Goal: Find specific page/section: Find specific page/section

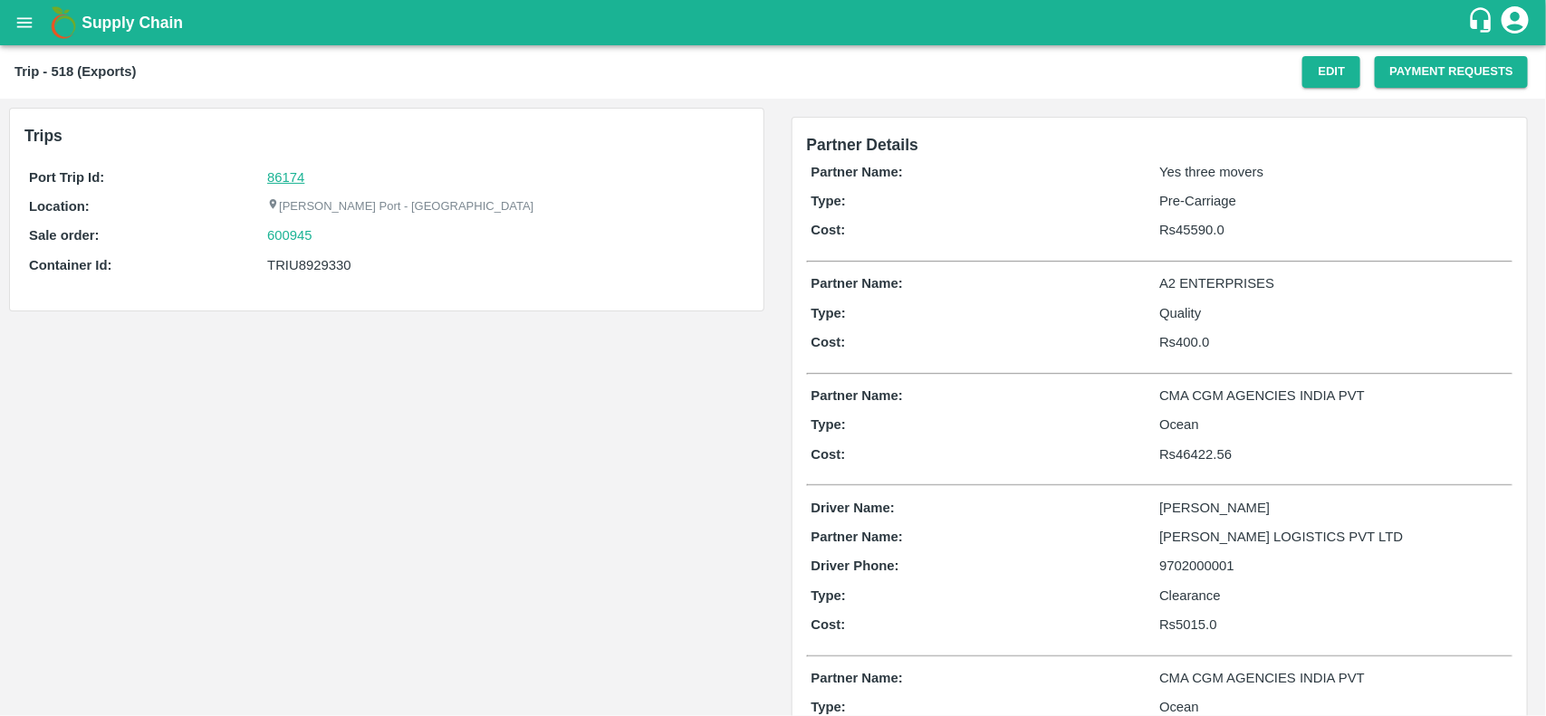
click at [283, 172] on link "86174" at bounding box center [285, 177] width 37 height 14
click at [326, 240] on div "600945" at bounding box center [505, 236] width 476 height 20
copy link "600945"
click at [326, 240] on div "600945" at bounding box center [505, 236] width 476 height 20
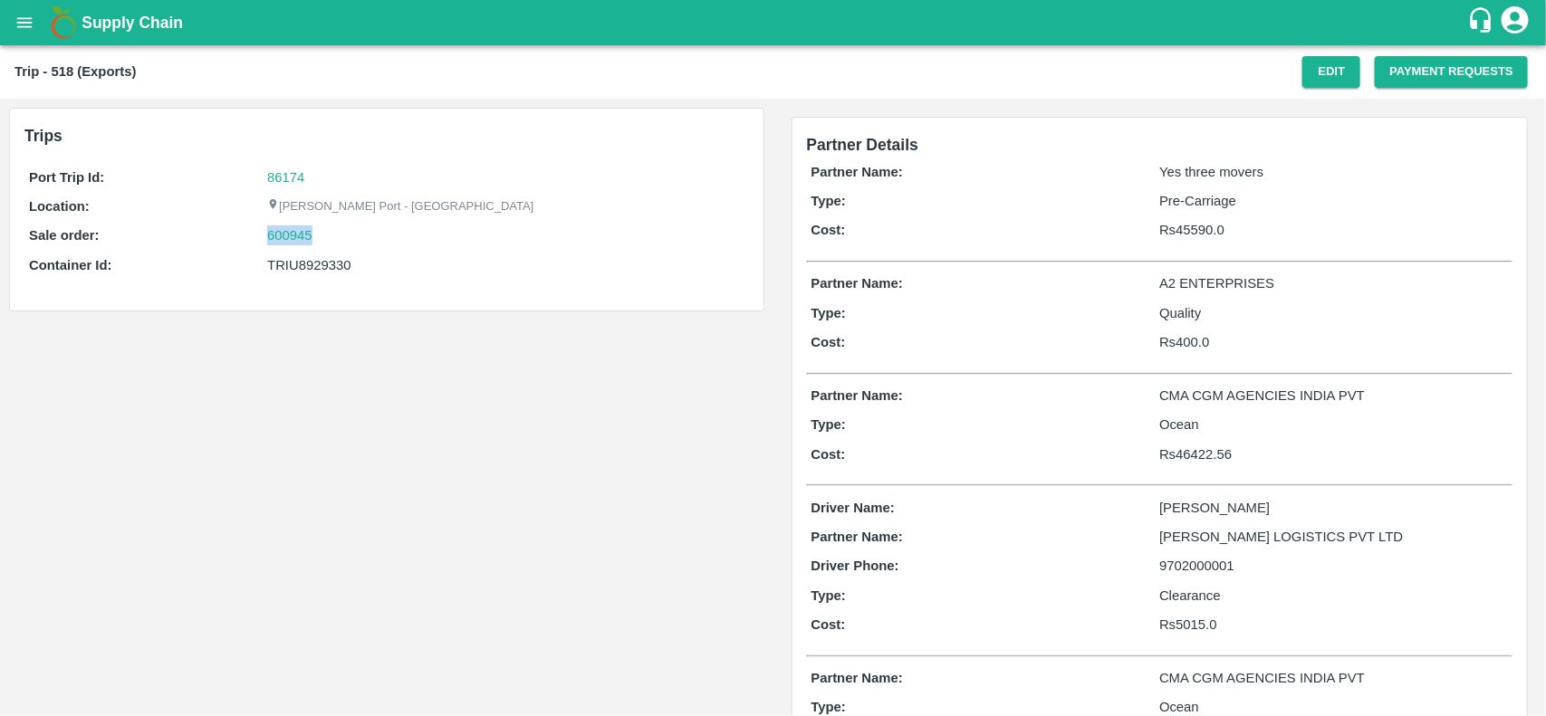
click at [326, 240] on div "600945" at bounding box center [505, 236] width 476 height 20
click at [303, 242] on link "600945" at bounding box center [289, 236] width 45 height 20
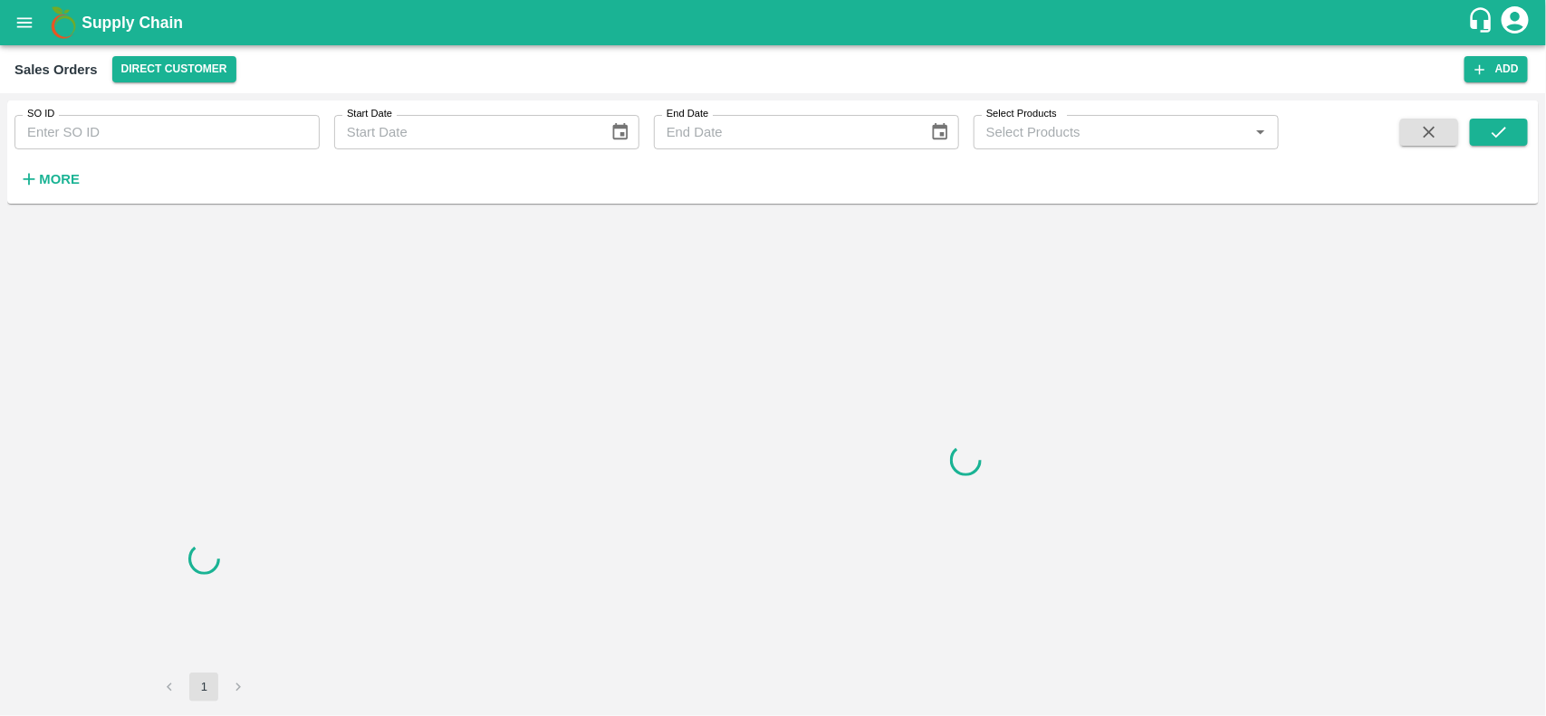
click at [196, 134] on input "SO ID" at bounding box center [166, 132] width 305 height 34
paste input "600945"
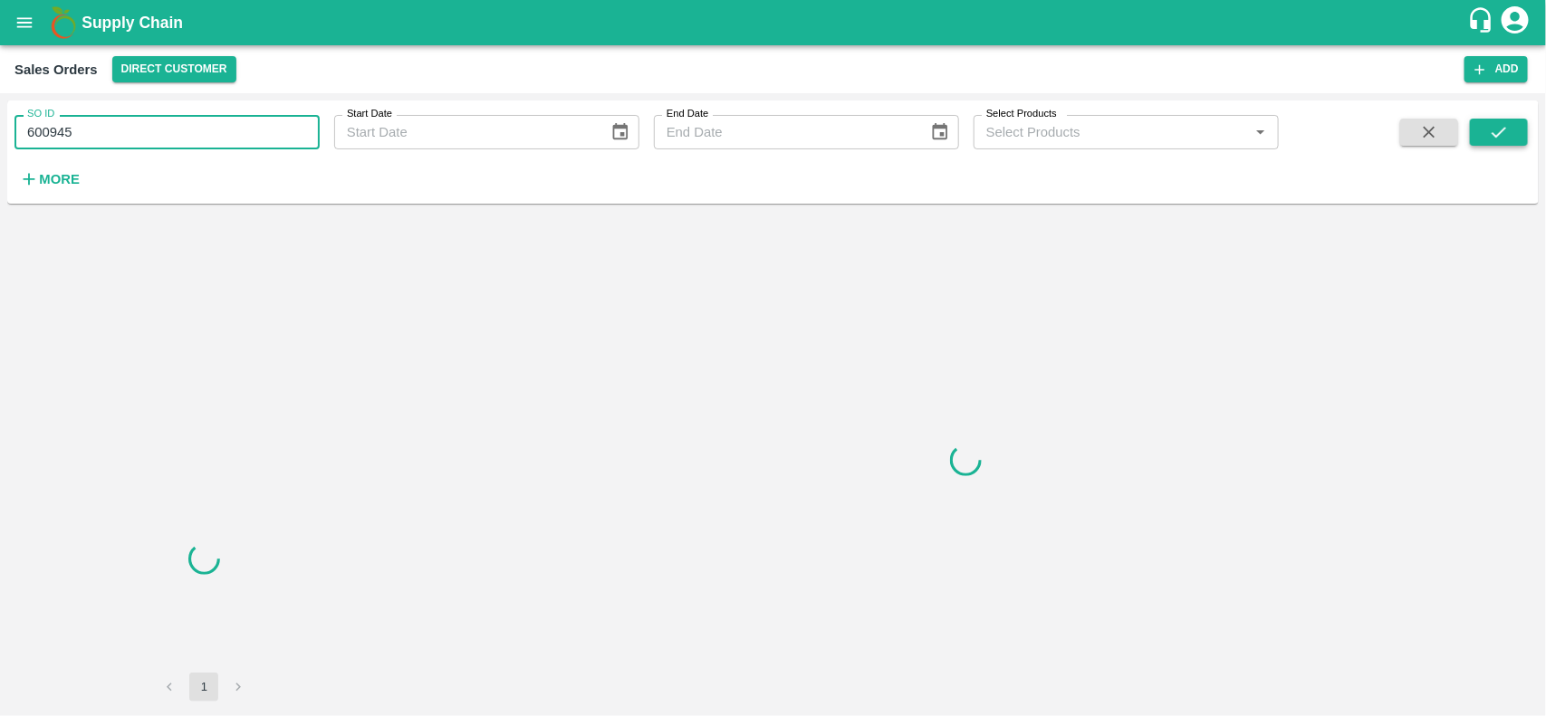
type input "600945"
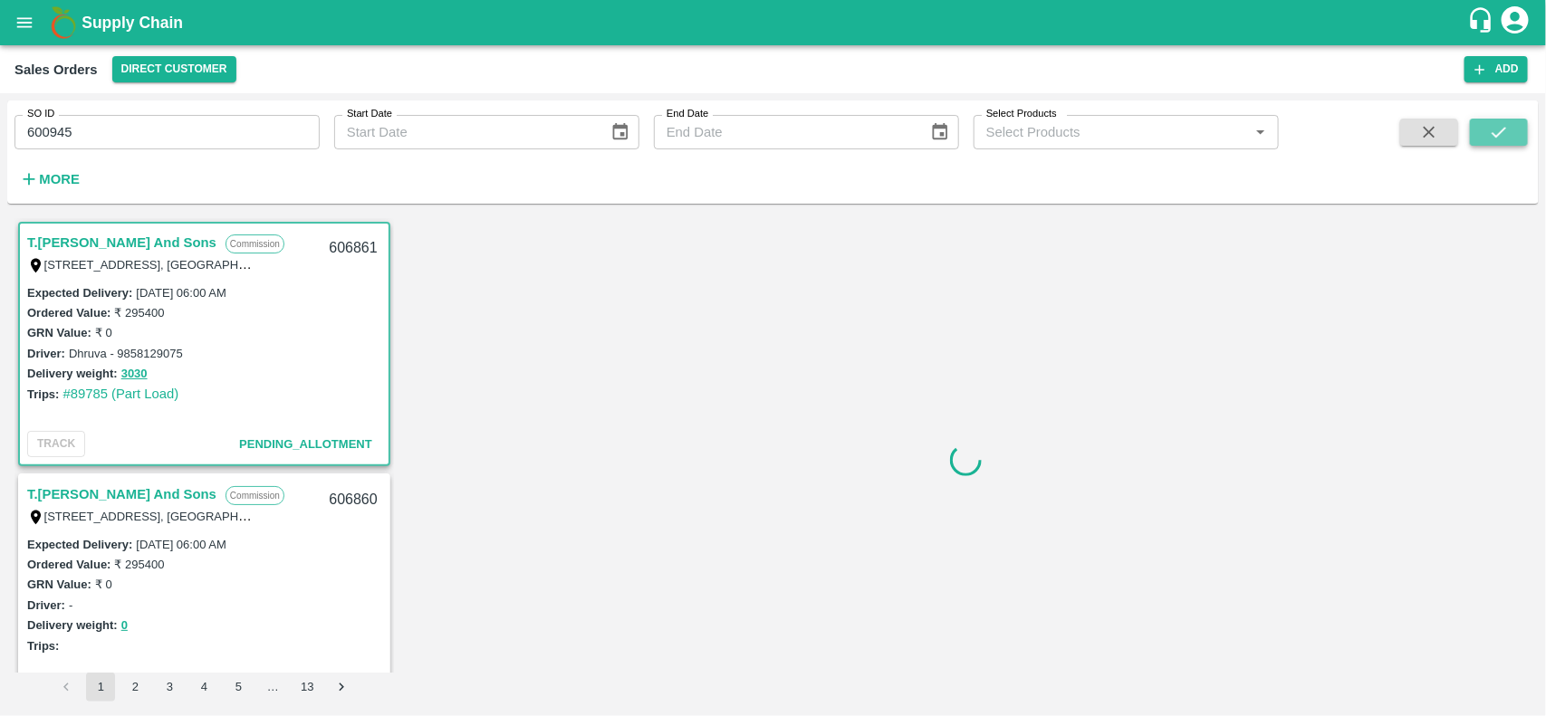
click at [1506, 138] on icon "submit" at bounding box center [1499, 132] width 20 height 20
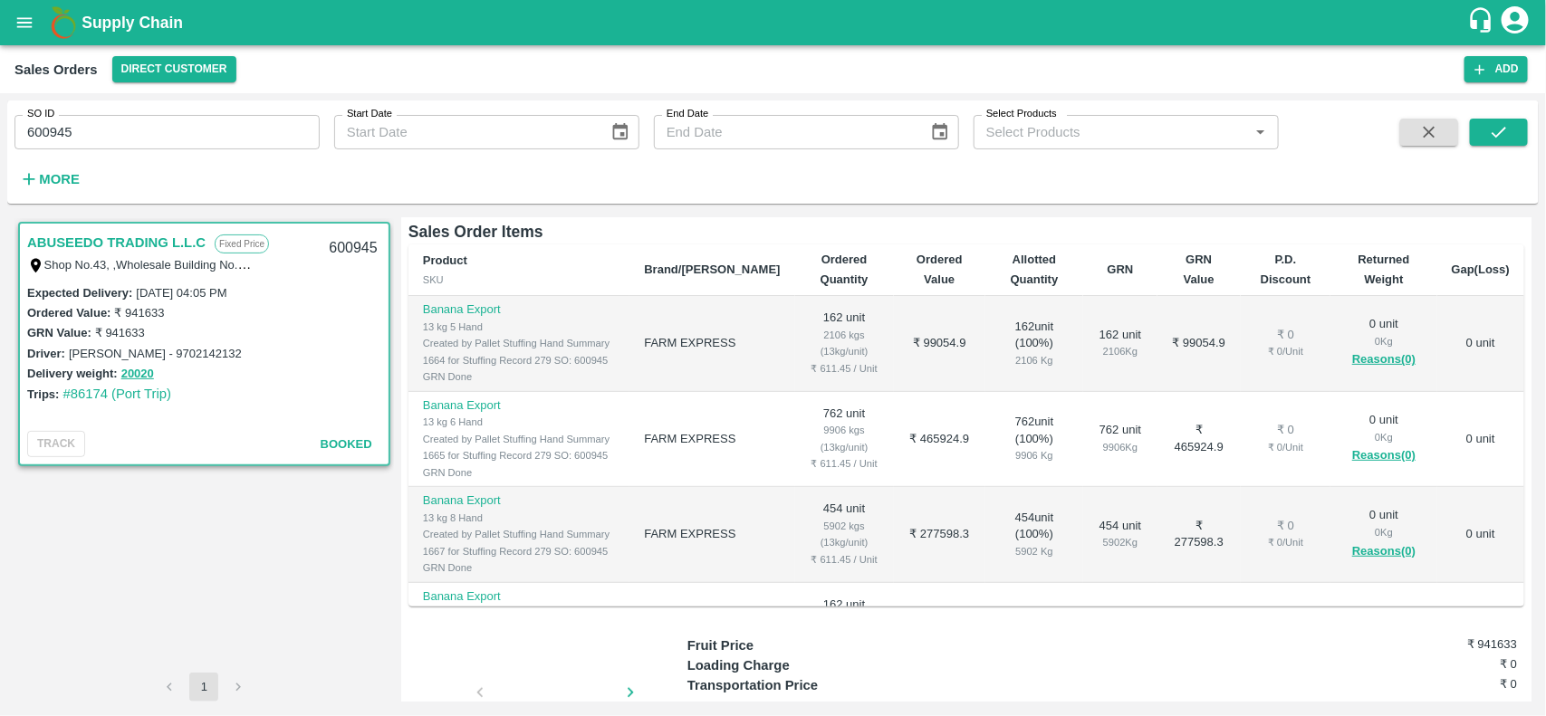
scroll to position [331, 0]
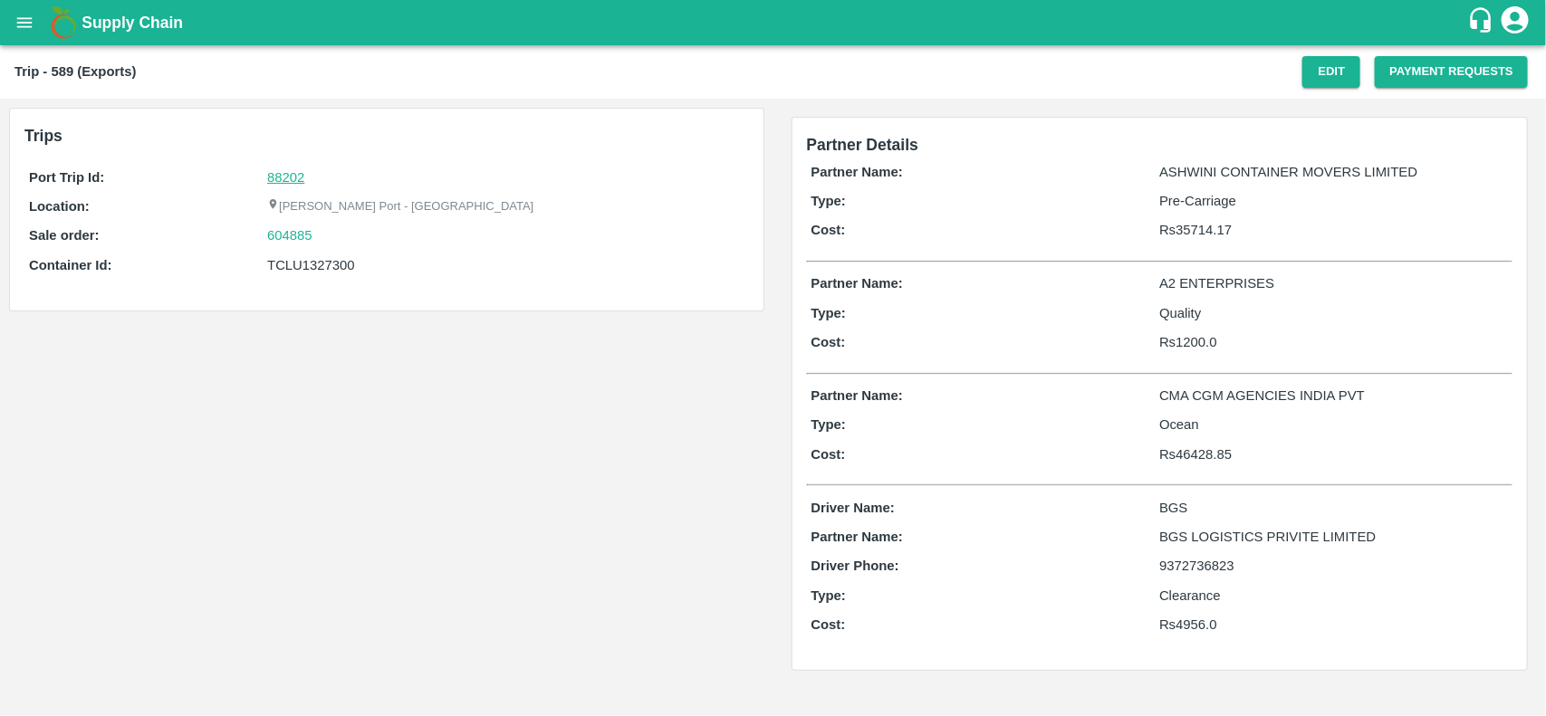
click at [270, 170] on link "88202" at bounding box center [285, 177] width 37 height 14
click at [329, 243] on div "604885" at bounding box center [505, 236] width 476 height 20
copy link "604885"
click at [329, 243] on div "604885" at bounding box center [505, 236] width 476 height 20
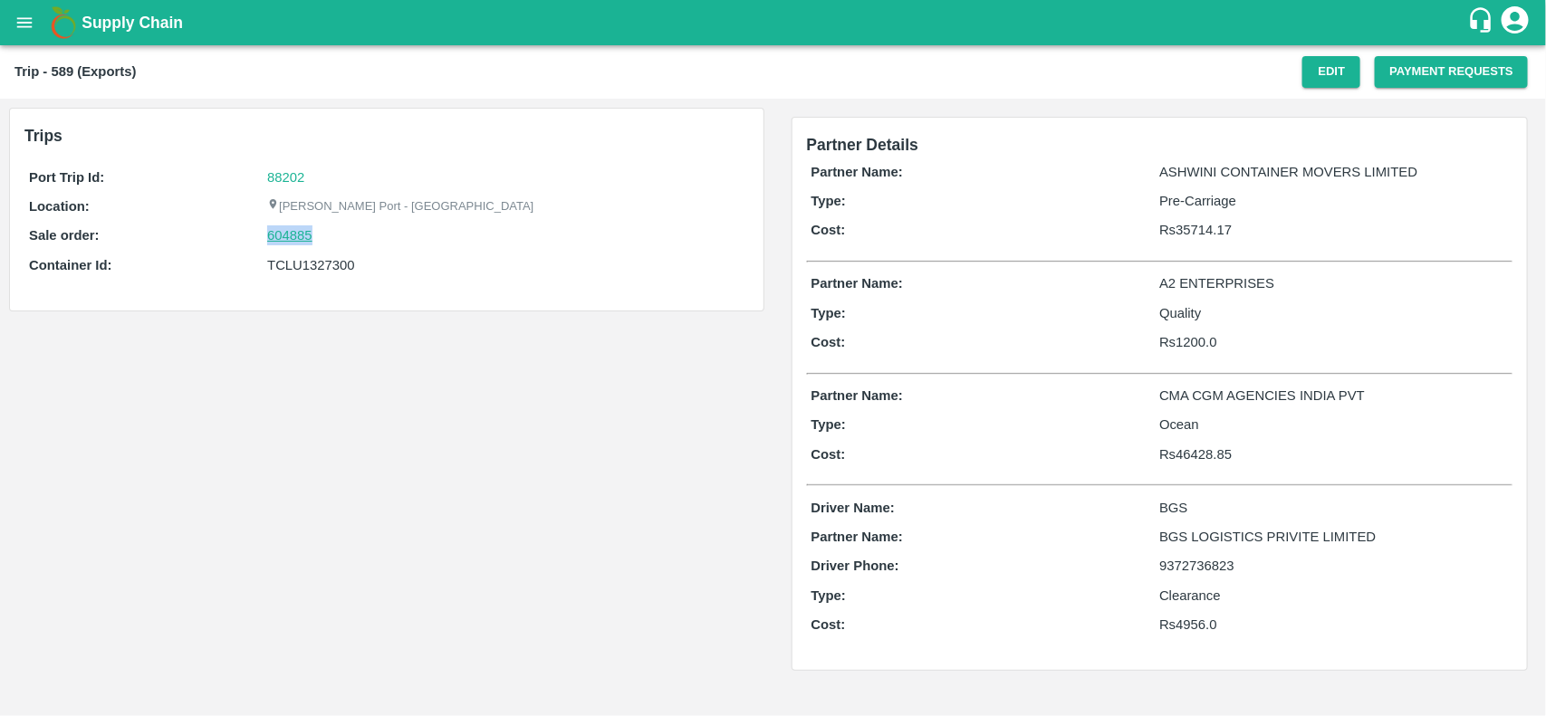
click at [285, 238] on link "604885" at bounding box center [289, 236] width 45 height 20
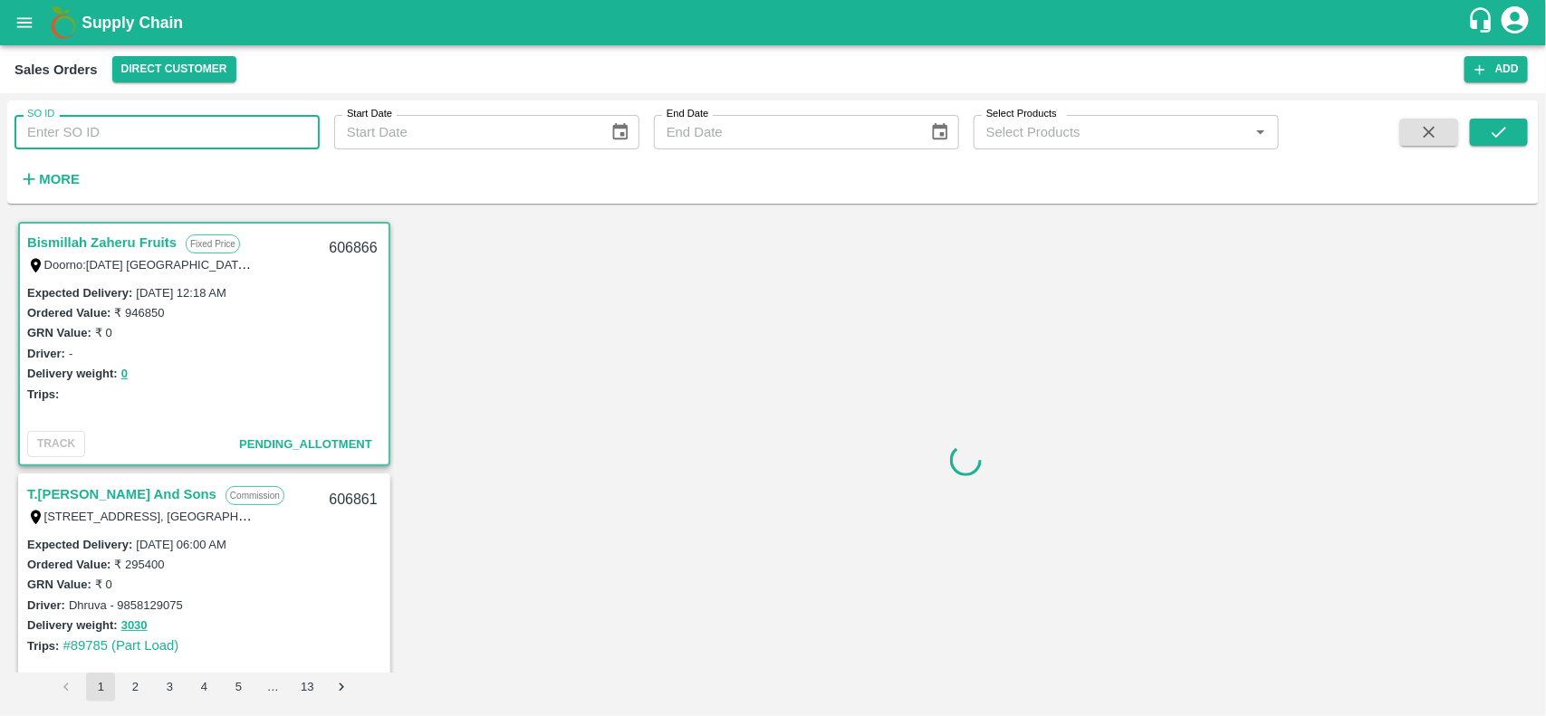
click at [237, 141] on input "SO ID" at bounding box center [166, 132] width 305 height 34
paste input "604885"
click at [237, 141] on input "SO ID" at bounding box center [166, 132] width 305 height 34
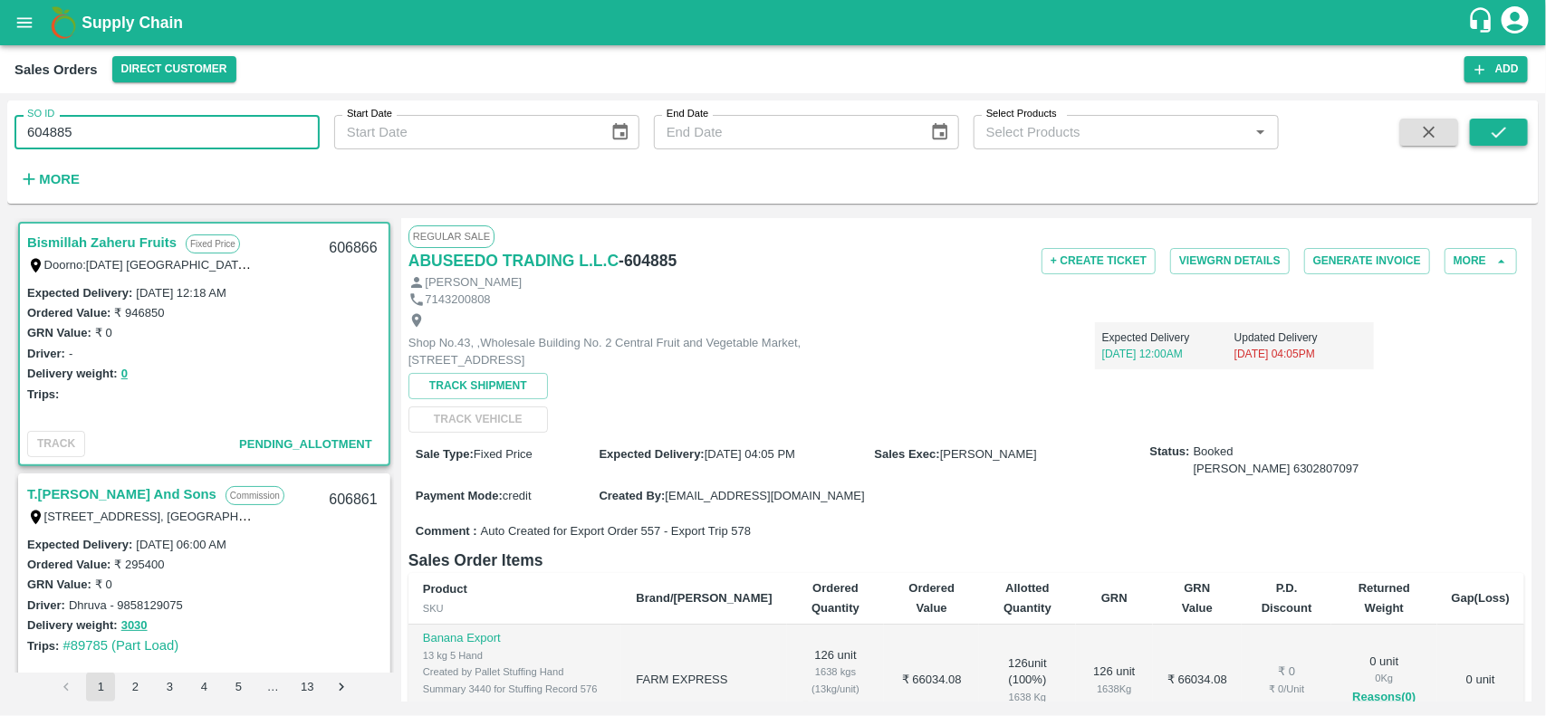
type input "604885"
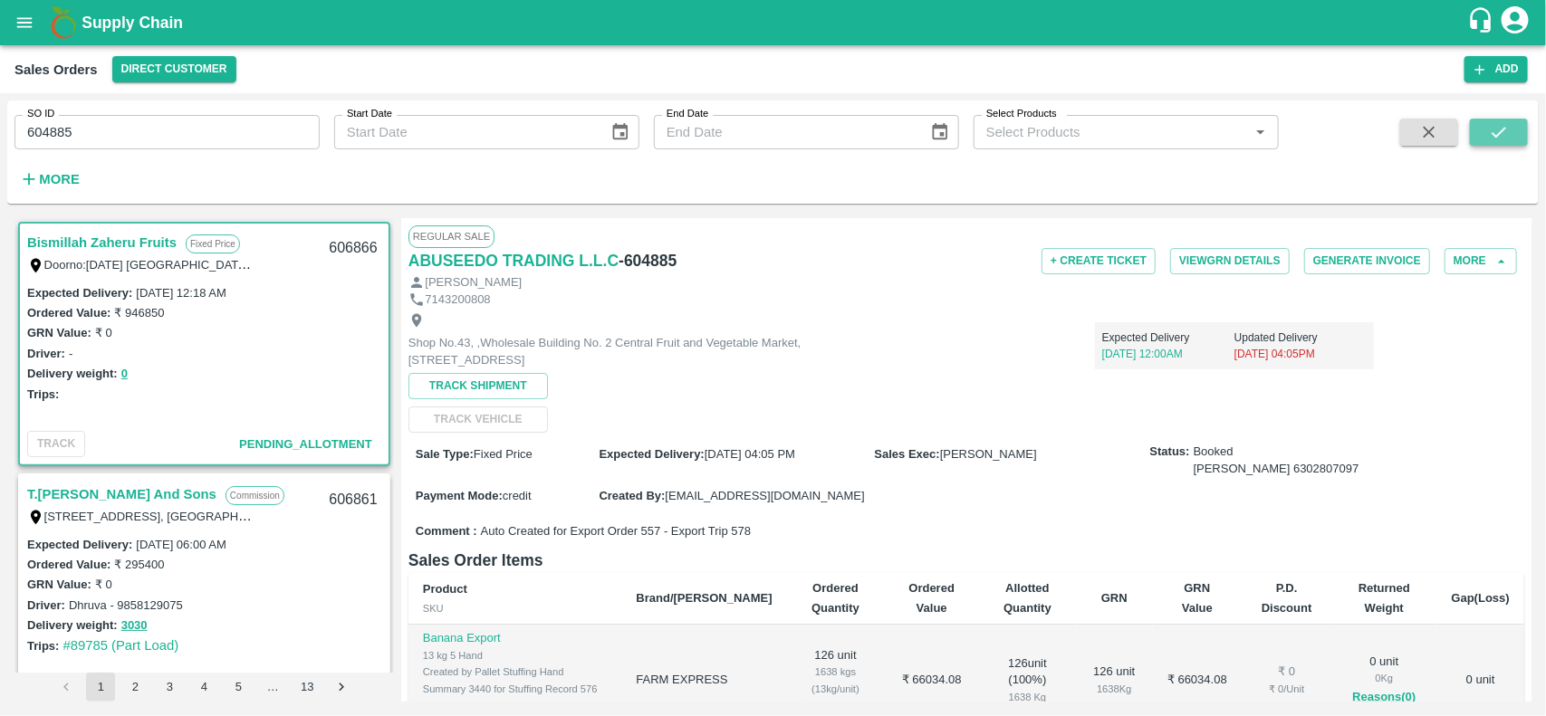
click at [1510, 125] on button "submit" at bounding box center [1499, 132] width 58 height 27
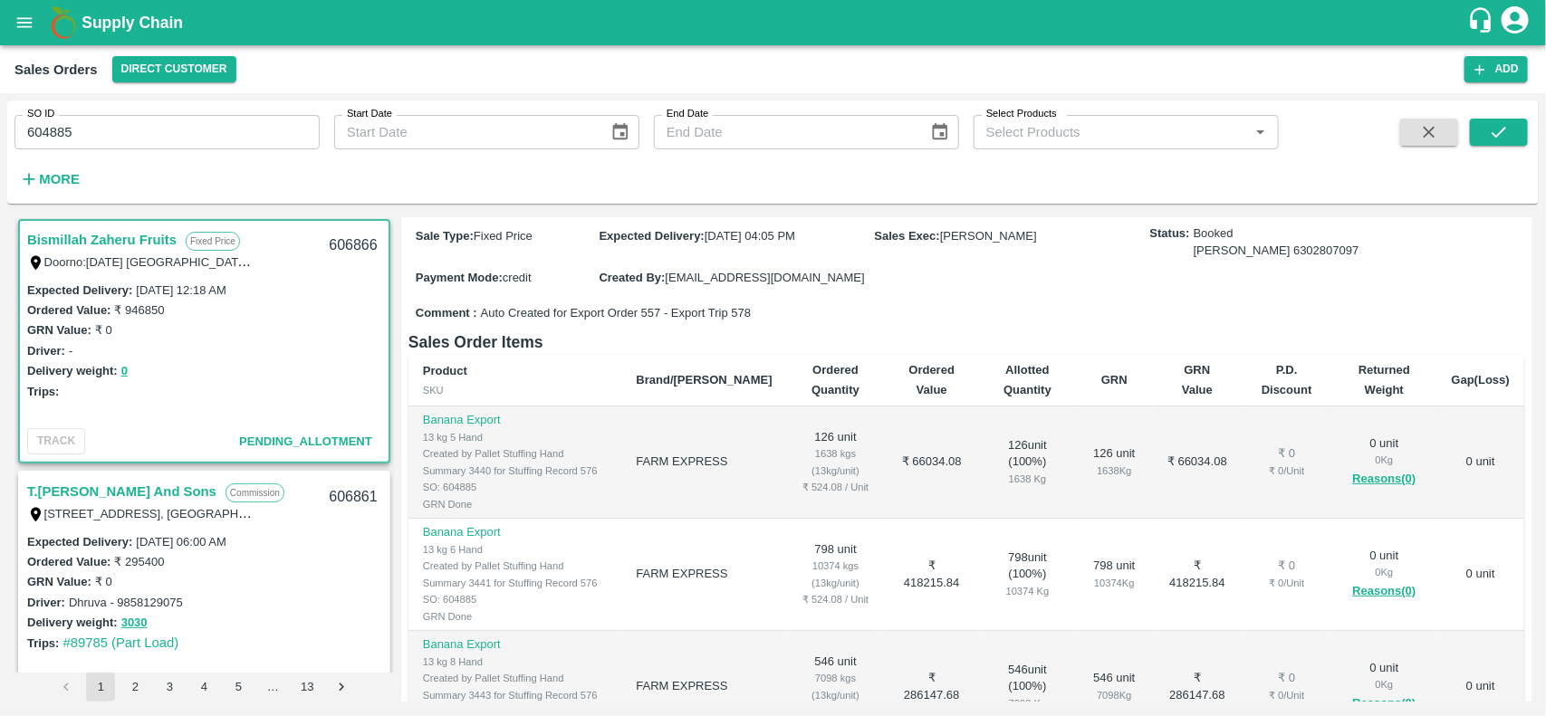
scroll to position [219, 0]
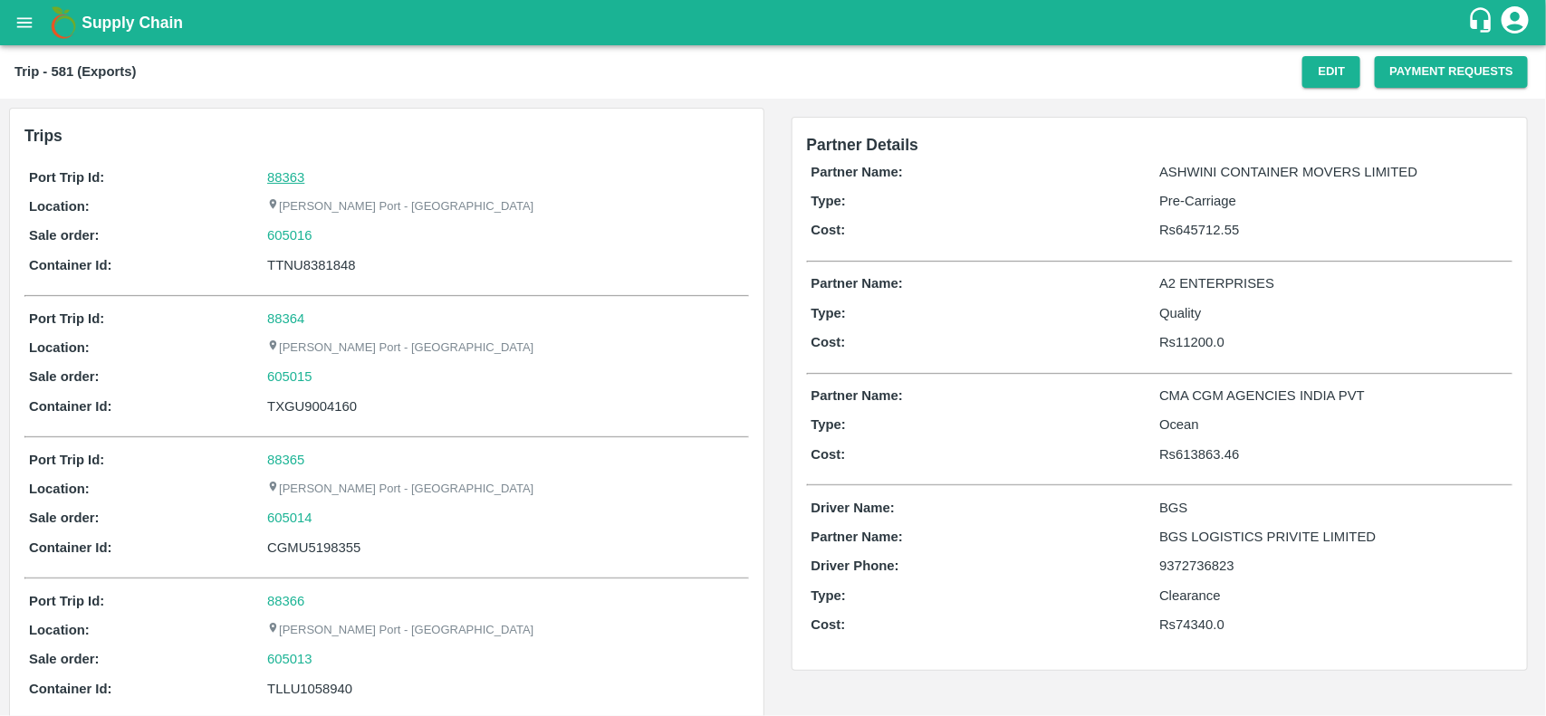
click at [274, 170] on link "88363" at bounding box center [285, 177] width 37 height 14
click at [331, 232] on div "605016" at bounding box center [505, 236] width 476 height 20
copy link
click at [331, 232] on div "605016" at bounding box center [505, 236] width 476 height 20
copy link "605016"
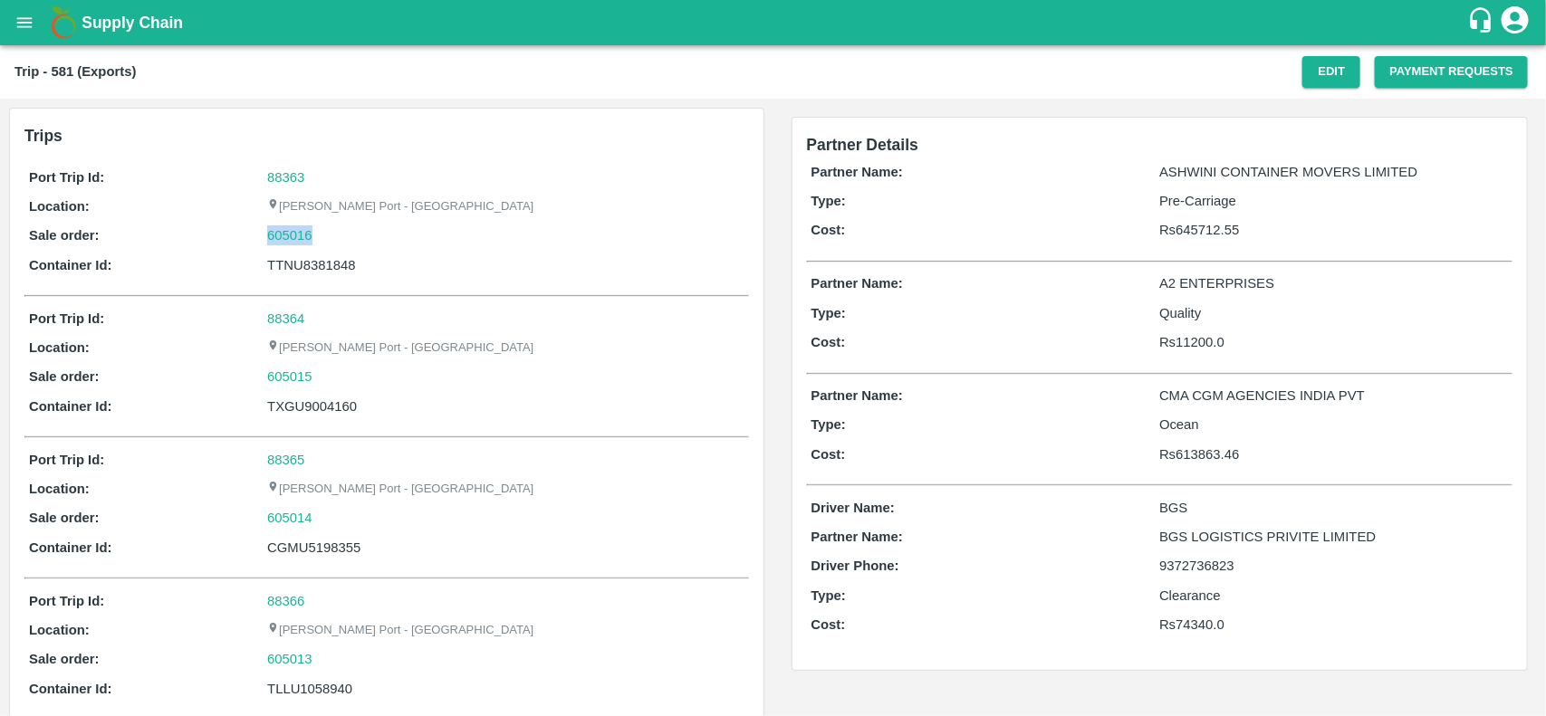
click at [331, 232] on div "605016" at bounding box center [505, 236] width 476 height 20
drag, startPoint x: 331, startPoint y: 232, endPoint x: 281, endPoint y: 228, distance: 50.8
click at [281, 228] on div "605016" at bounding box center [505, 236] width 476 height 20
click at [281, 228] on link "605016" at bounding box center [289, 236] width 45 height 20
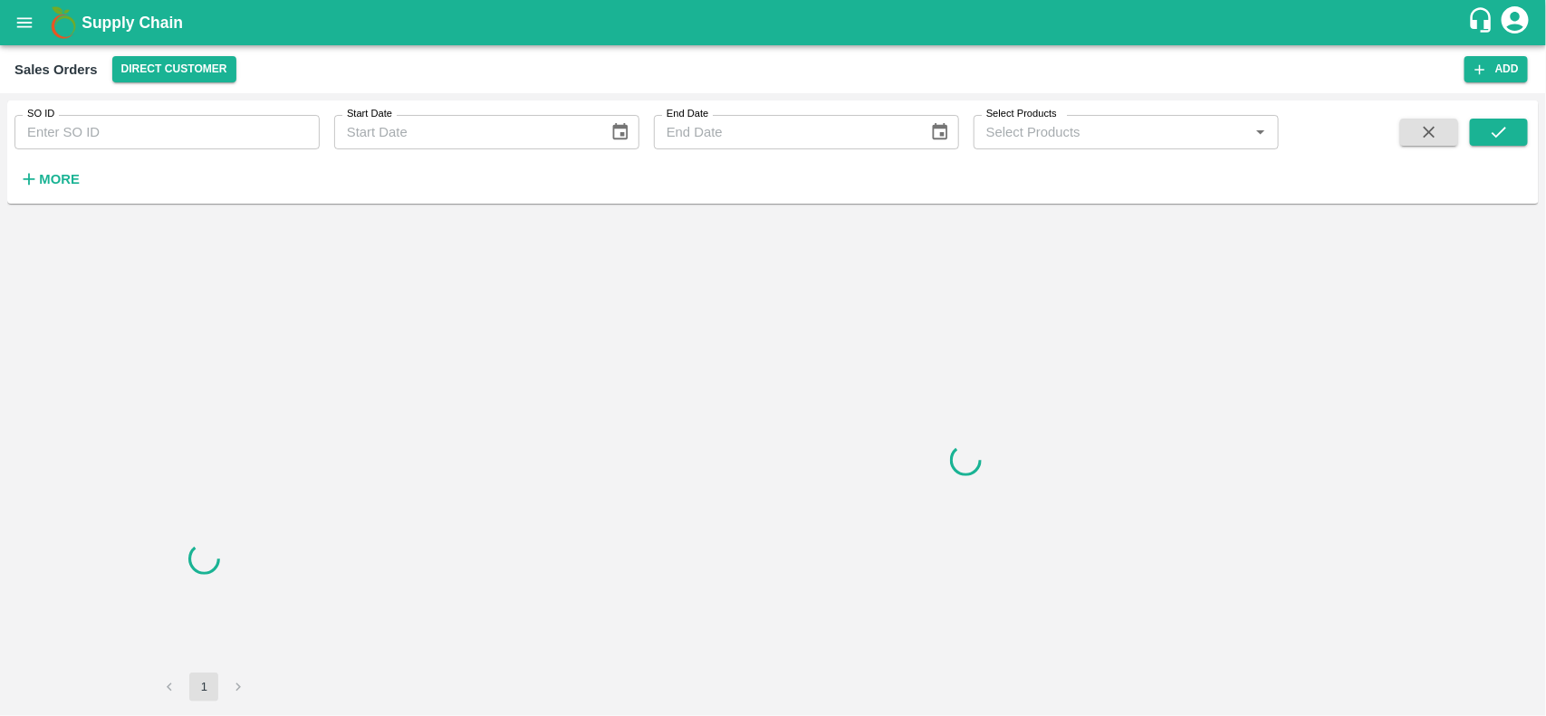
click at [139, 142] on input "SO ID" at bounding box center [166, 132] width 305 height 34
click at [139, 142] on input "605016" at bounding box center [166, 132] width 305 height 34
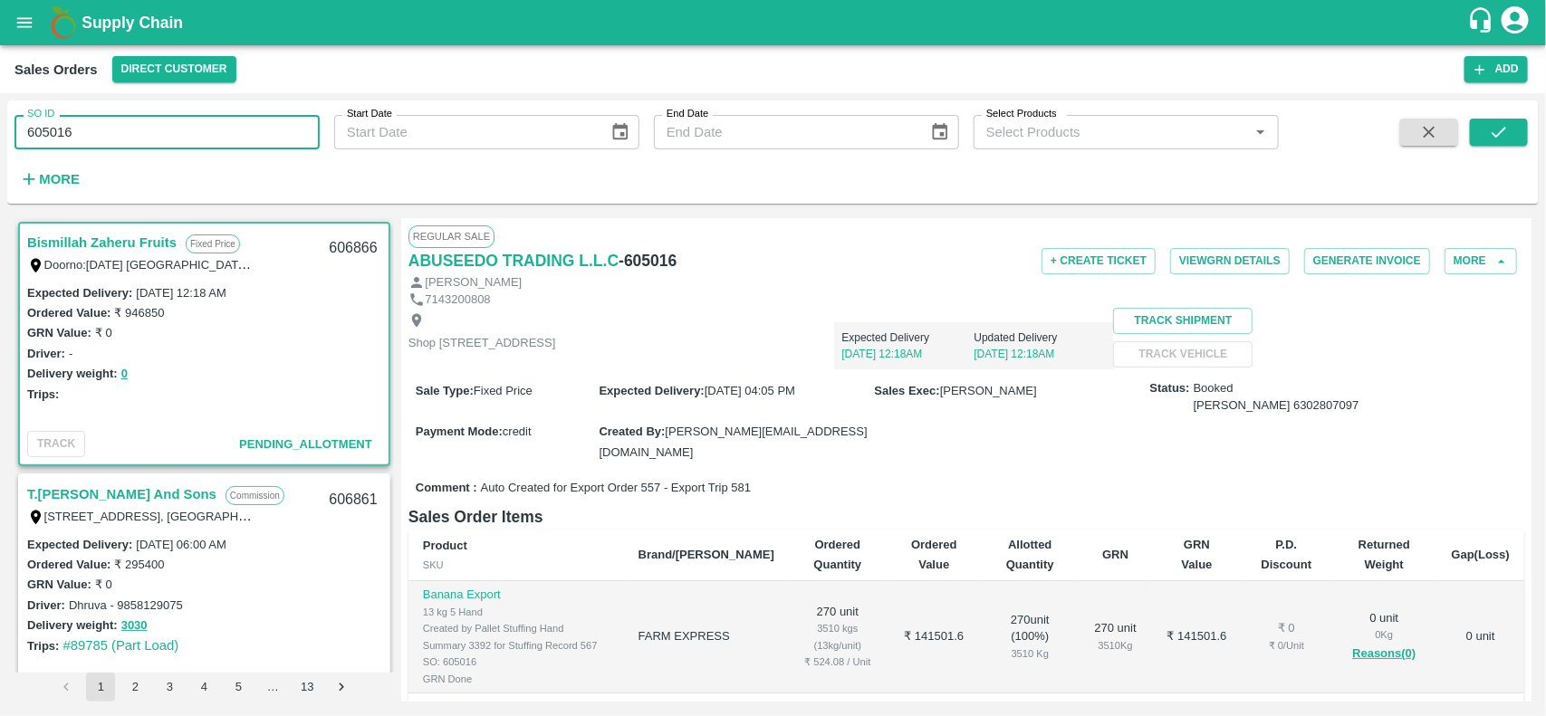
type input "605016"
click at [1488, 150] on span at bounding box center [1499, 156] width 58 height 74
click at [1502, 115] on div "SO ID 605016 SO ID Start Date Start Date End Date End Date Select Products Sele…" at bounding box center [773, 152] width 1532 height 89
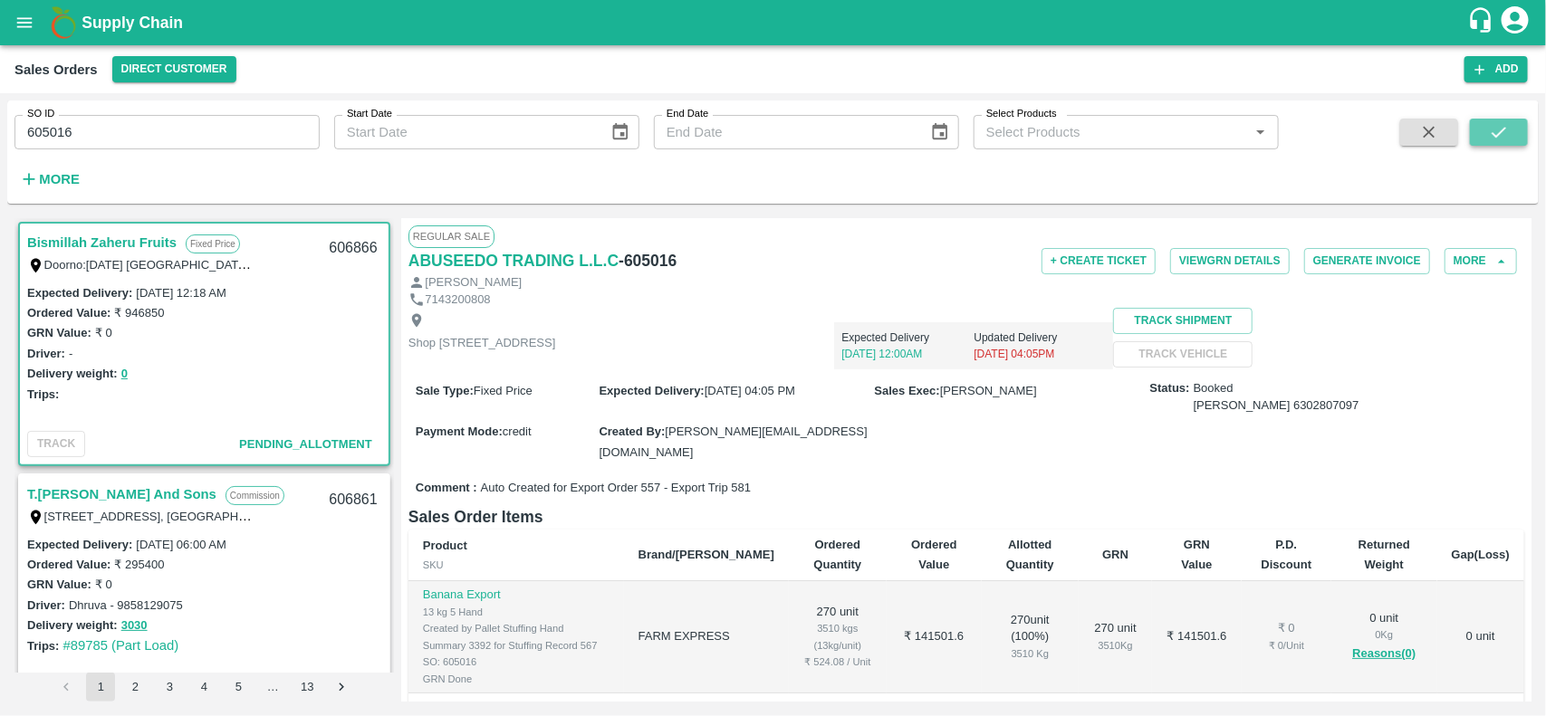
click at [1502, 120] on button "submit" at bounding box center [1499, 132] width 58 height 27
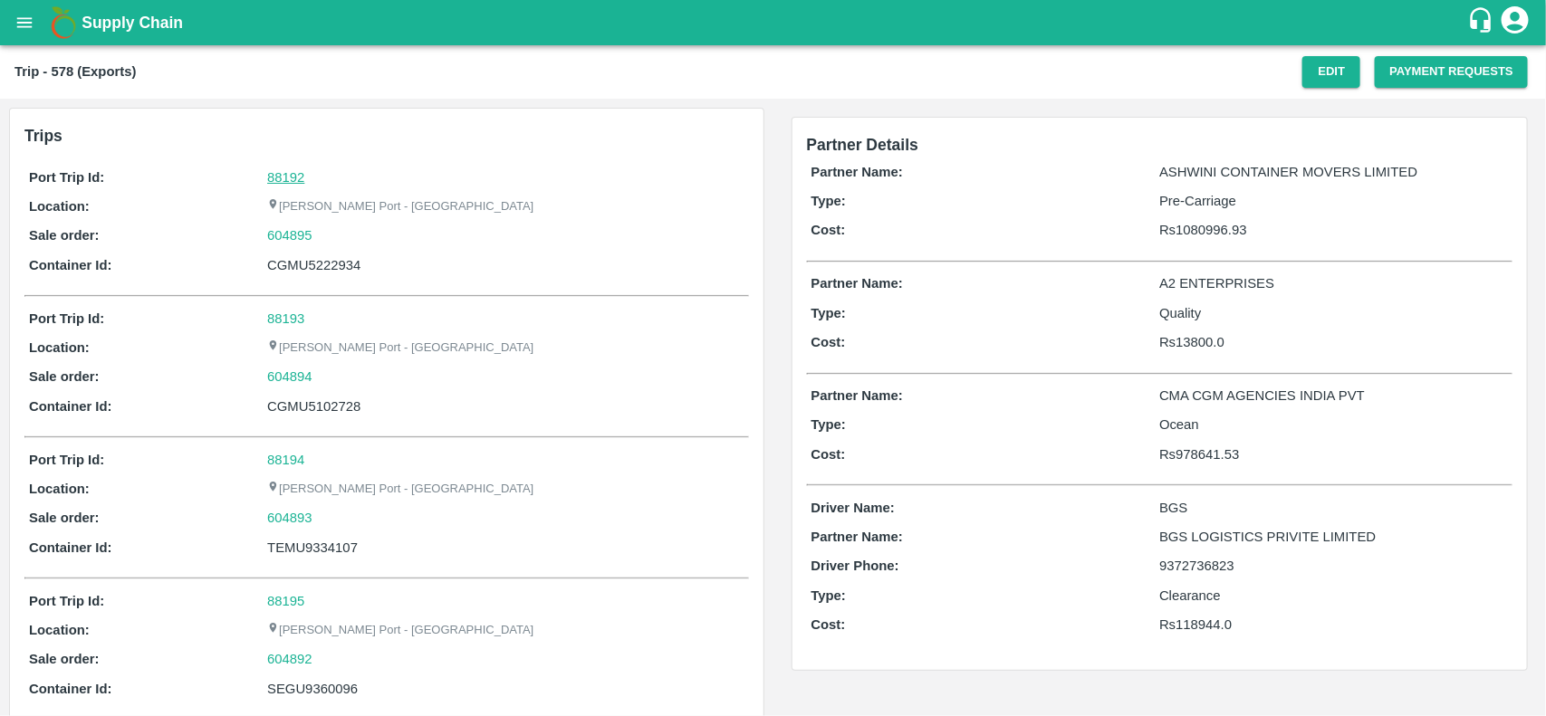
click at [277, 178] on link "88192" at bounding box center [285, 177] width 37 height 14
click at [314, 237] on div "604895" at bounding box center [505, 236] width 476 height 20
copy link "604895"
click at [314, 237] on div "604895" at bounding box center [505, 236] width 476 height 20
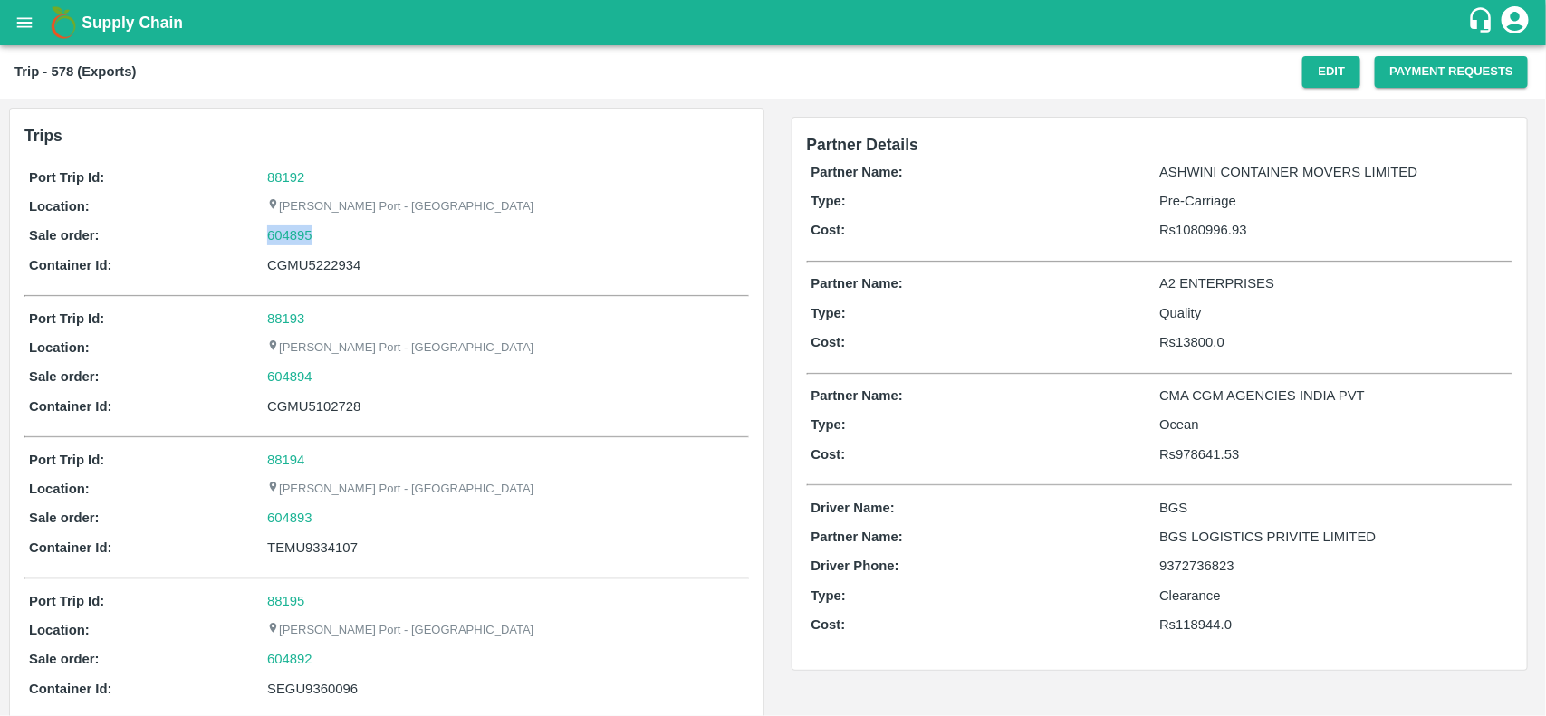
click at [314, 237] on div "604895" at bounding box center [505, 236] width 476 height 20
click at [291, 235] on link "604895" at bounding box center [289, 236] width 45 height 20
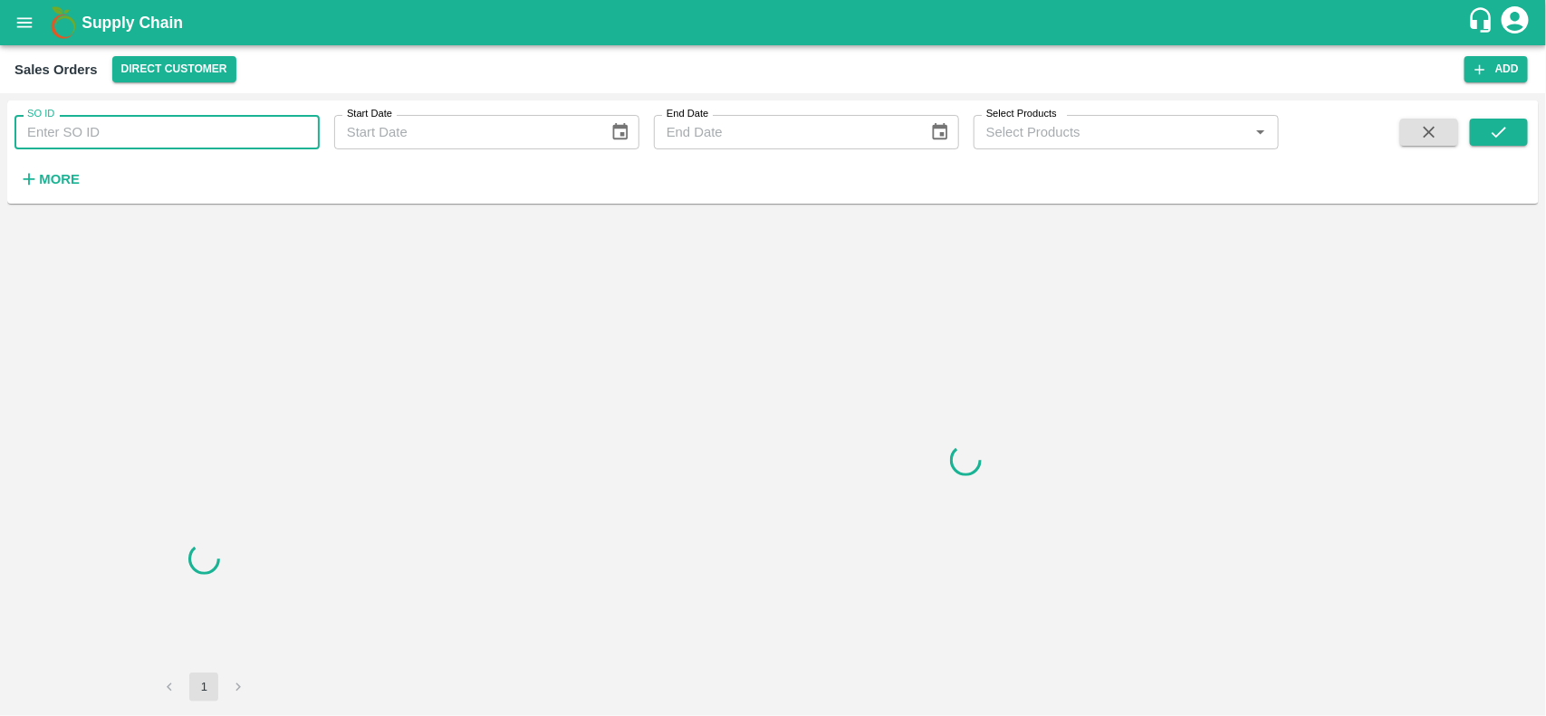
click at [87, 129] on input "SO ID" at bounding box center [166, 132] width 305 height 34
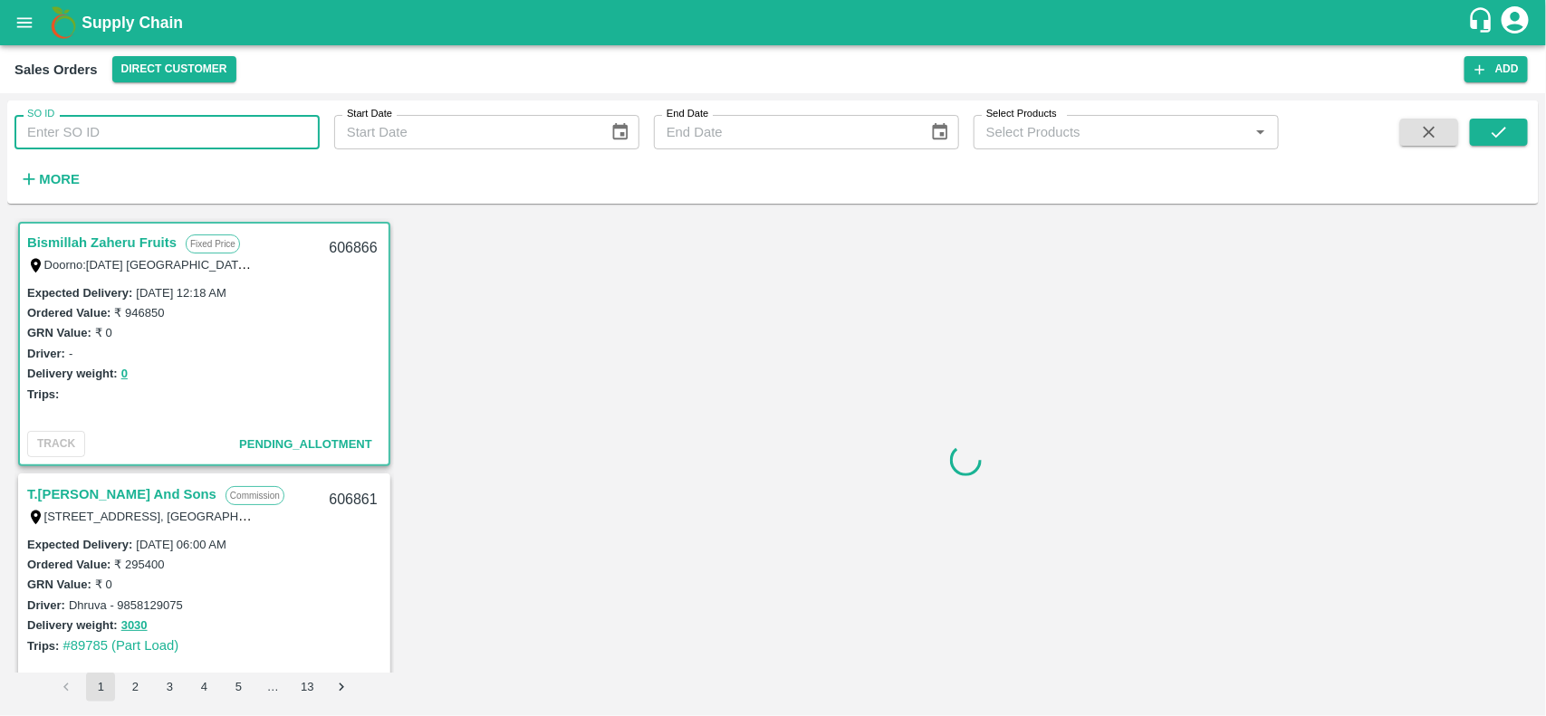
click at [87, 129] on input "SO ID" at bounding box center [166, 132] width 305 height 34
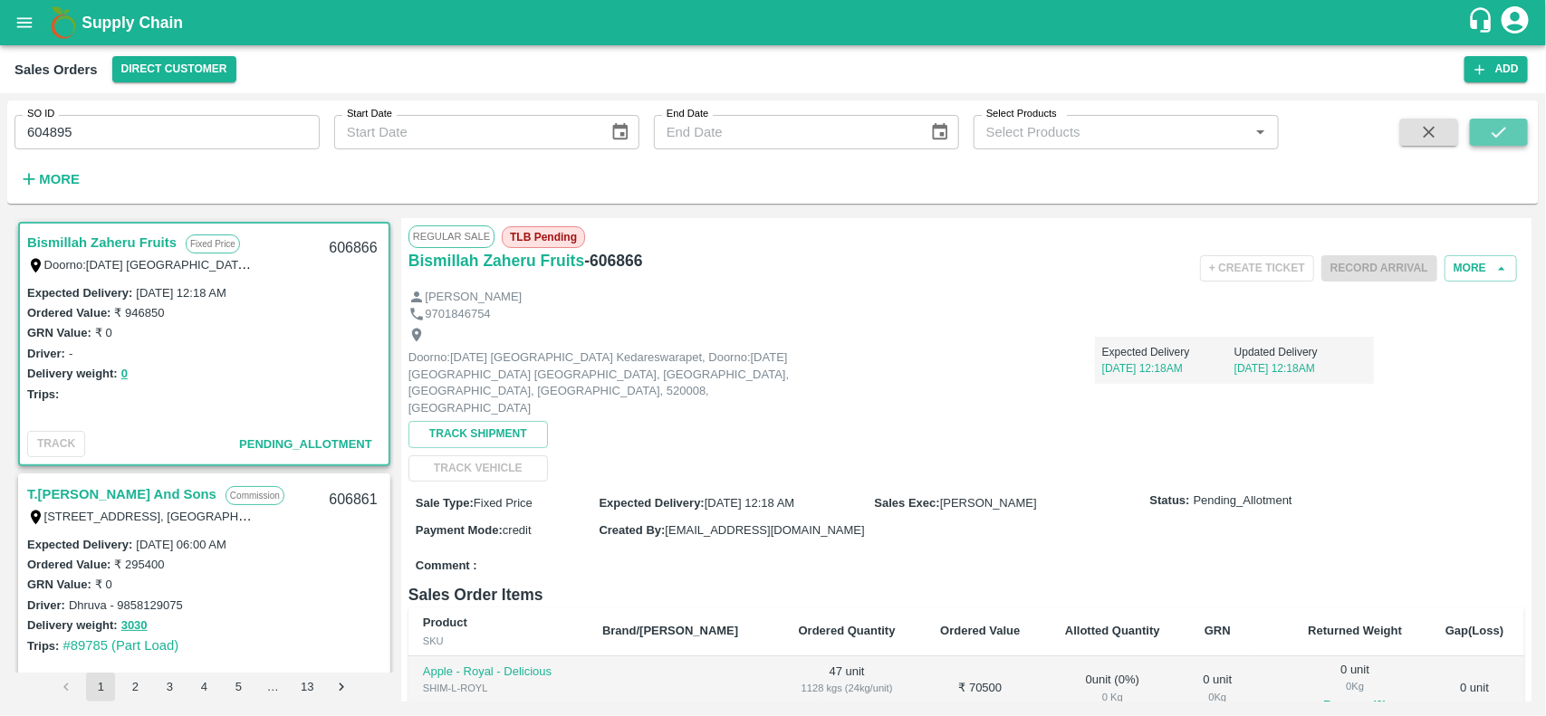
click at [1495, 127] on icon "submit" at bounding box center [1499, 132] width 20 height 20
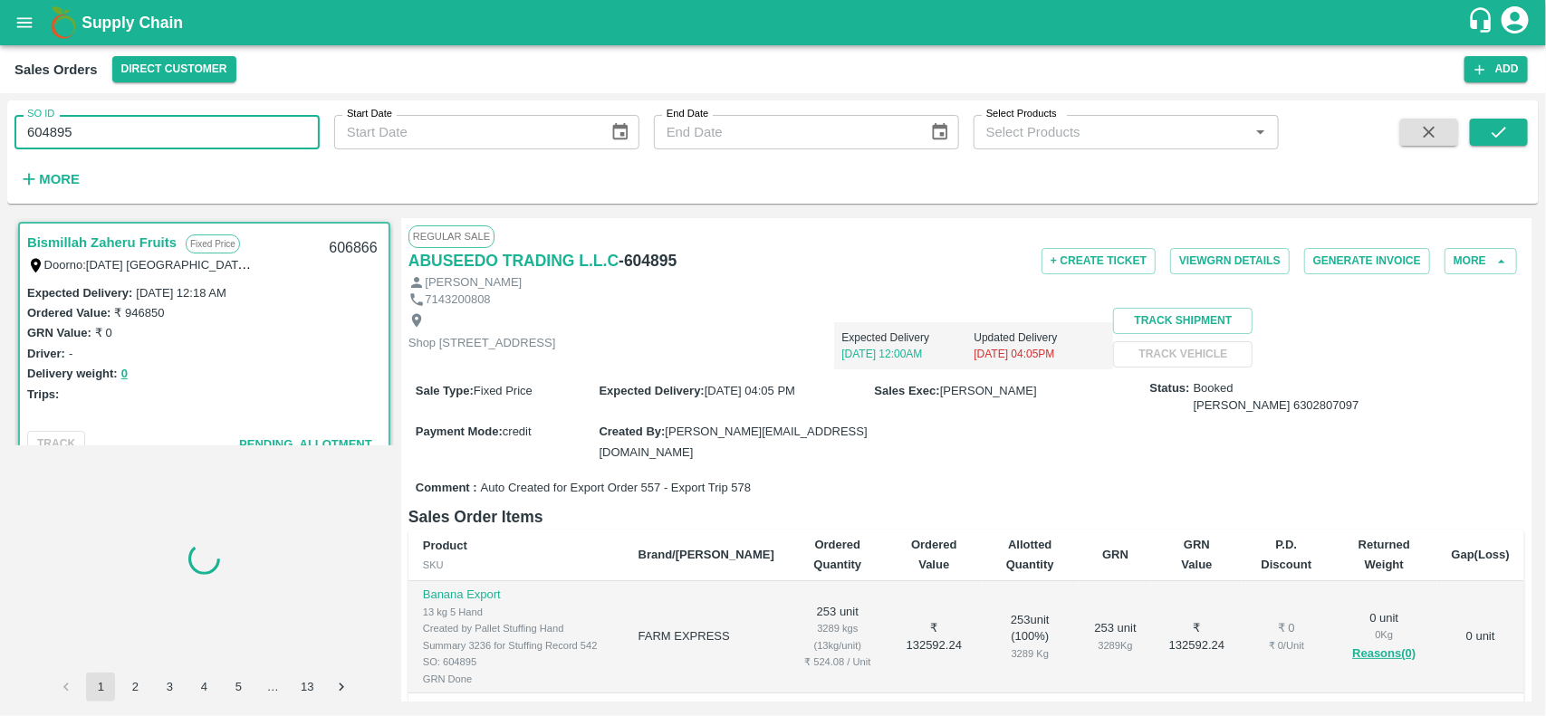
click at [155, 128] on input "604895" at bounding box center [166, 132] width 305 height 34
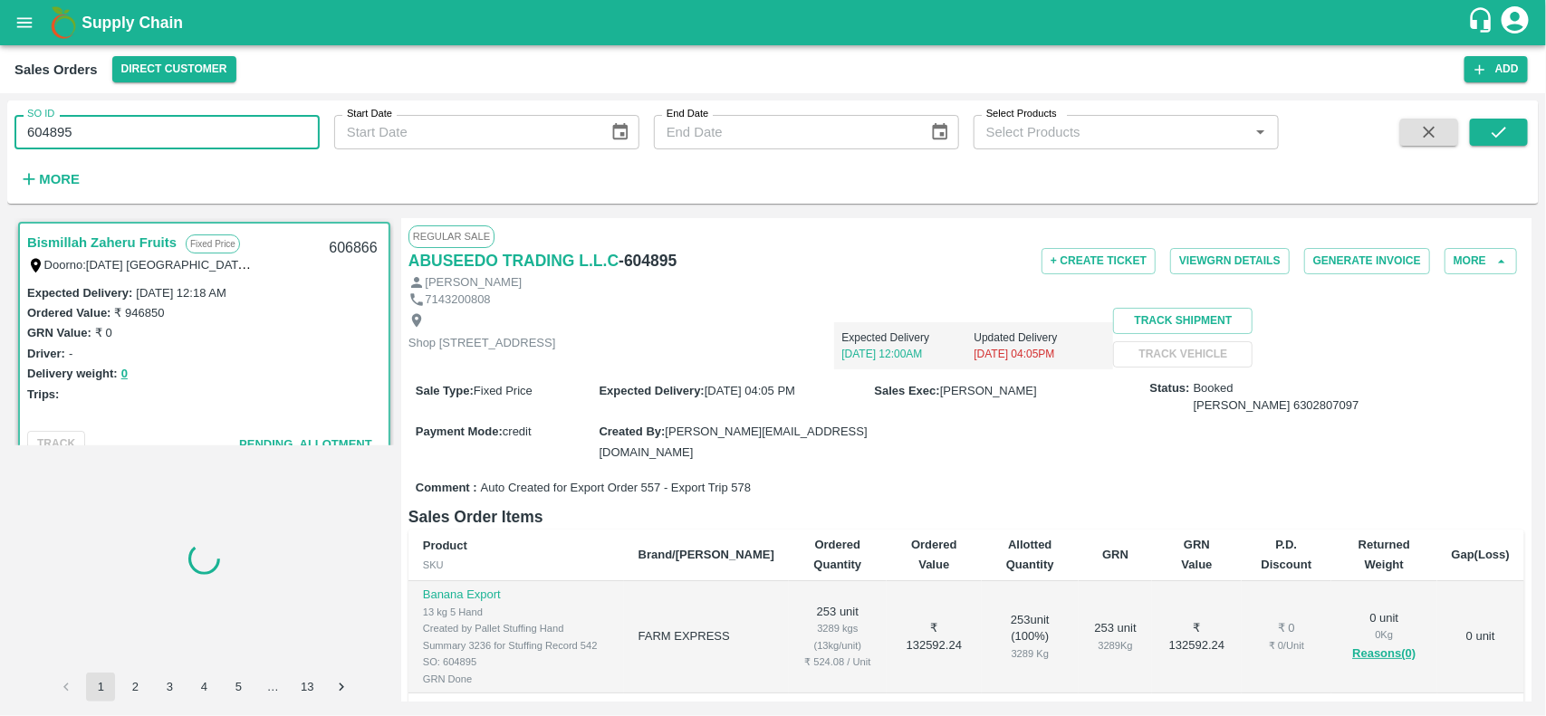
type input "604895"
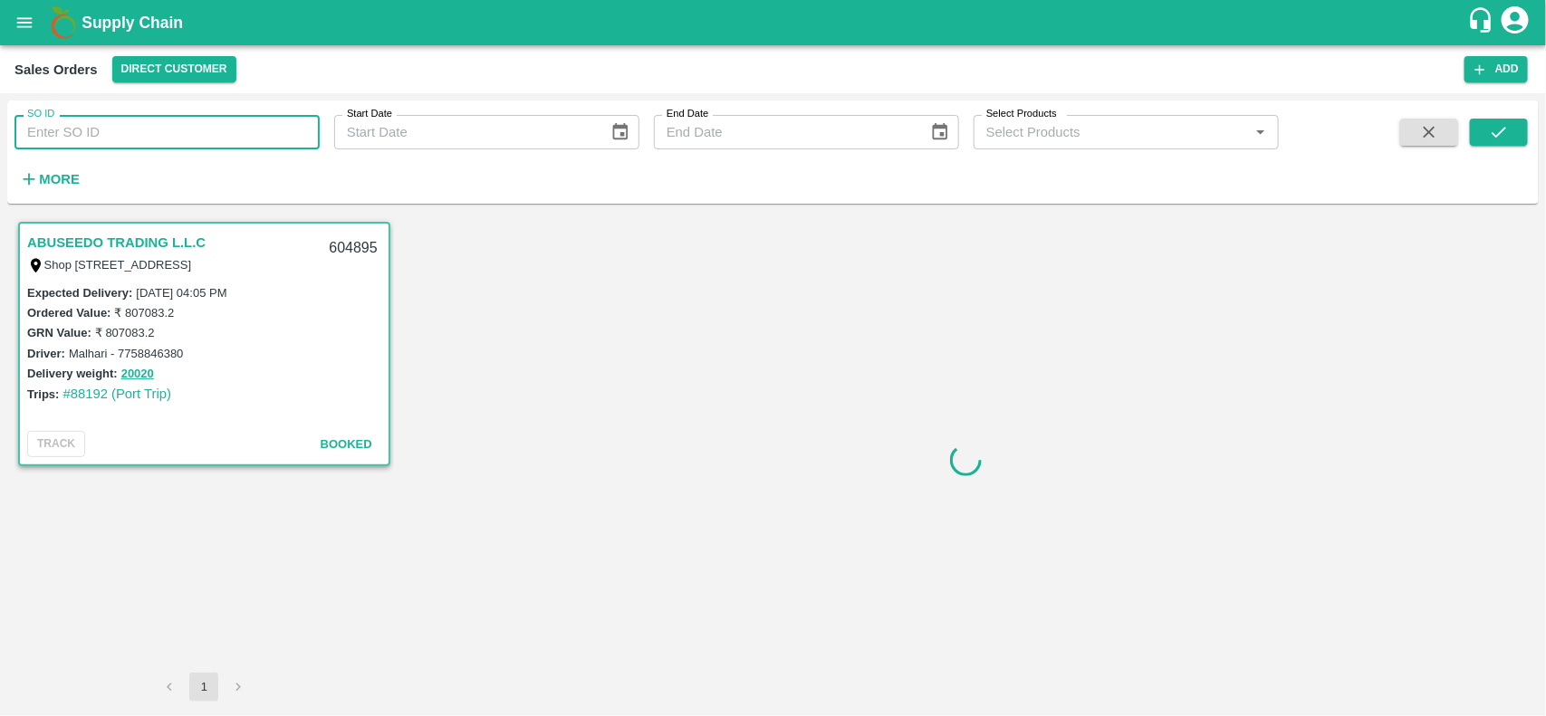
type input "604895"
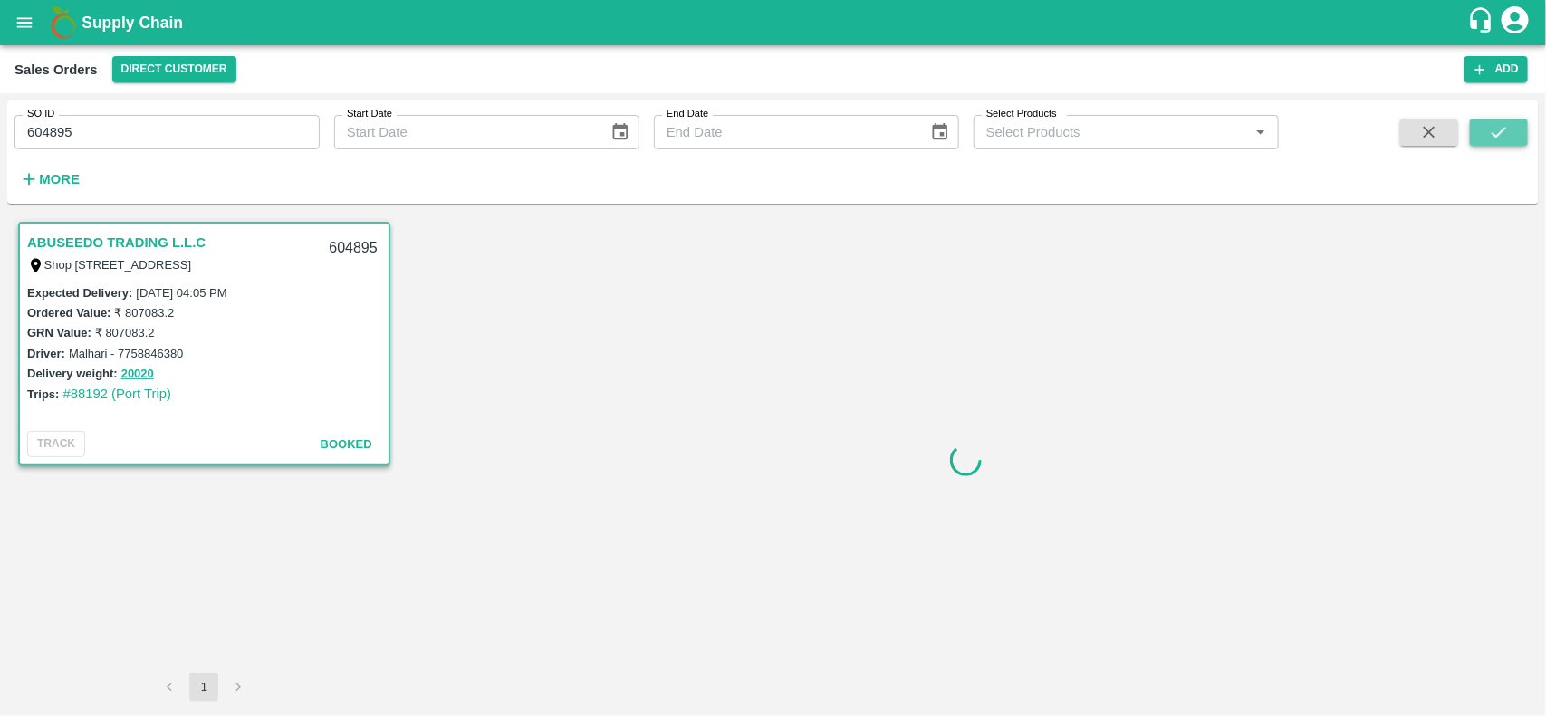
click at [1487, 139] on button "submit" at bounding box center [1499, 132] width 58 height 27
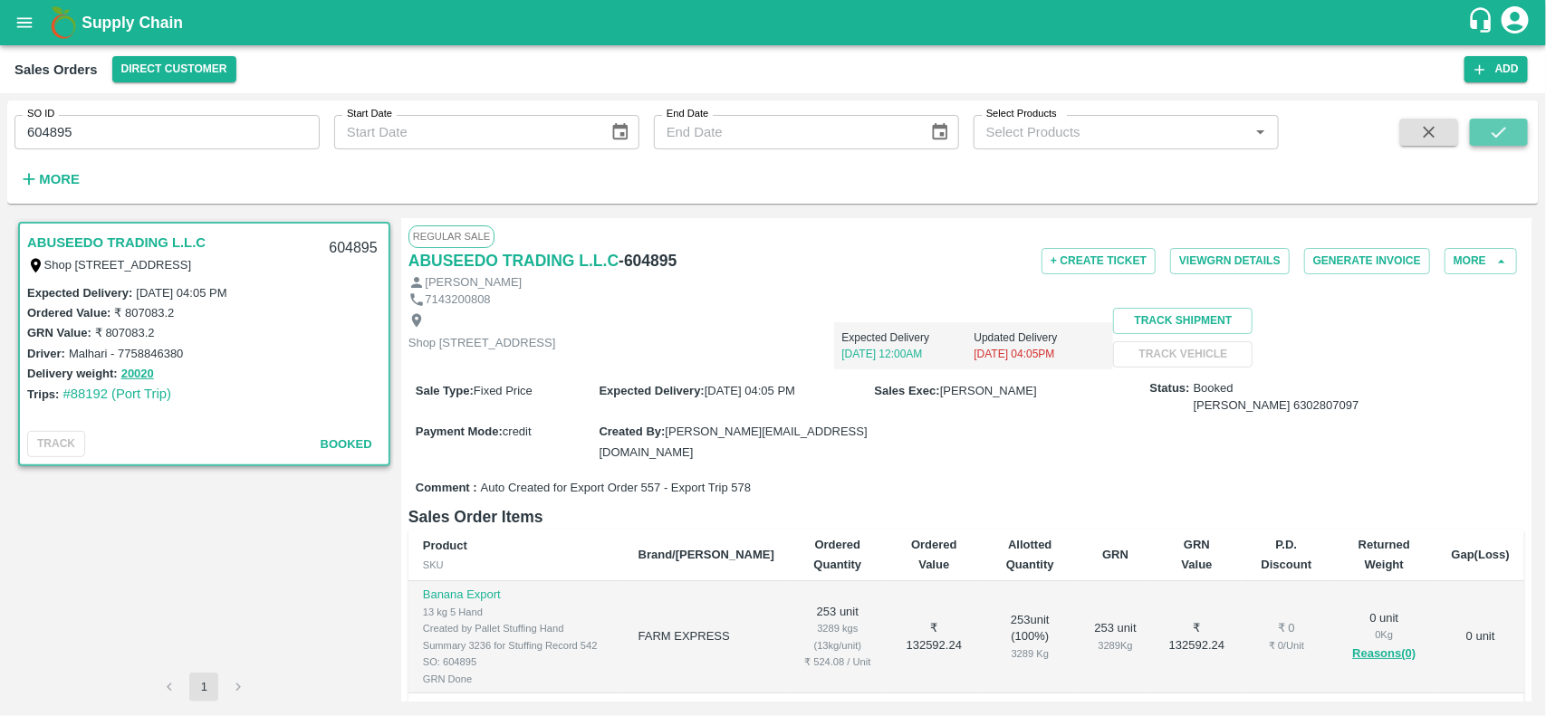
click at [1515, 125] on button "submit" at bounding box center [1499, 132] width 58 height 27
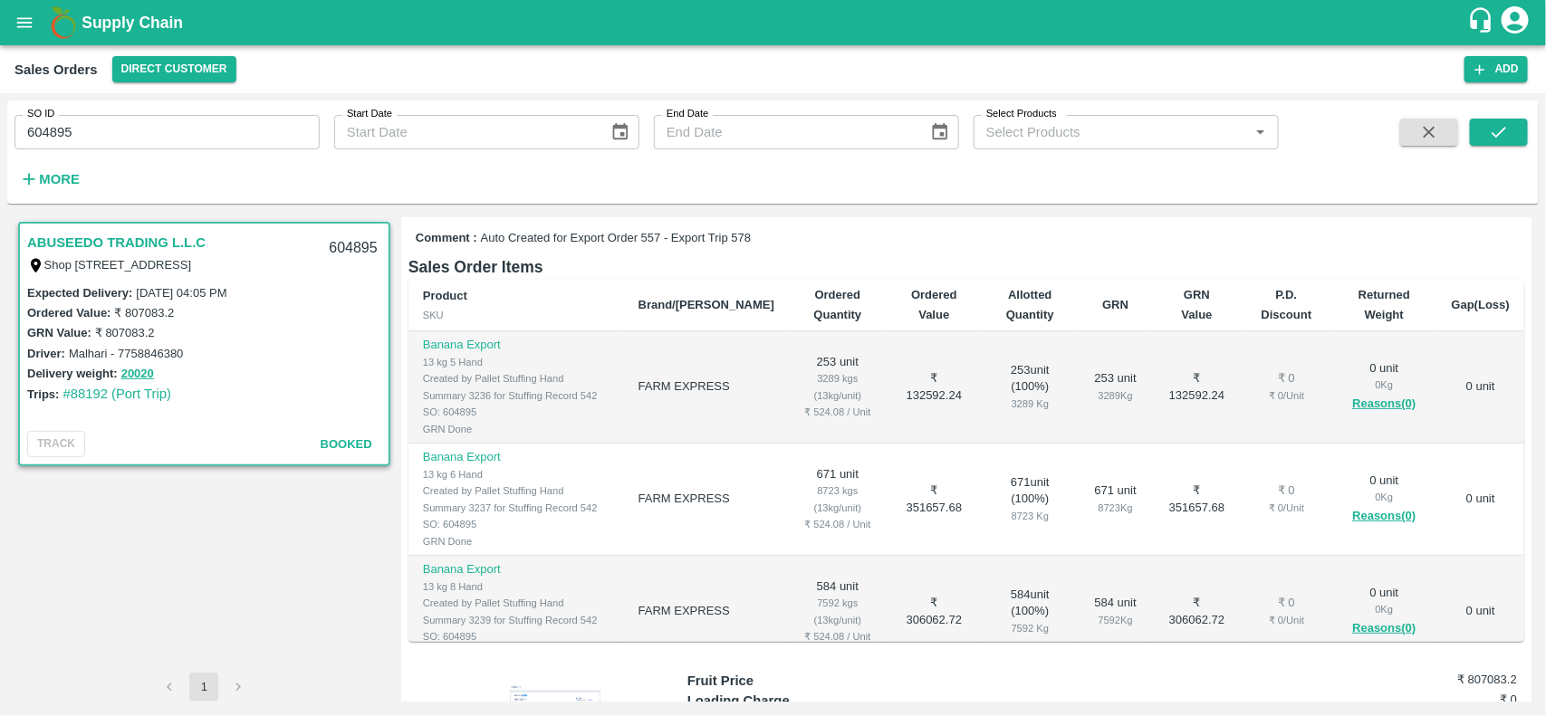
scroll to position [125, 0]
